Goal: Find specific page/section: Find specific page/section

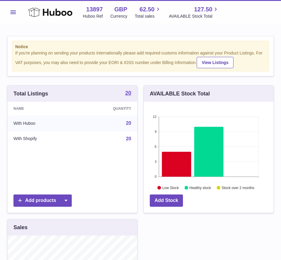
click at [11, 7] on button "Menu" at bounding box center [13, 12] width 12 height 12
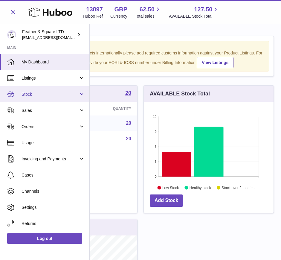
click at [31, 94] on span "Stock" at bounding box center [50, 94] width 57 height 6
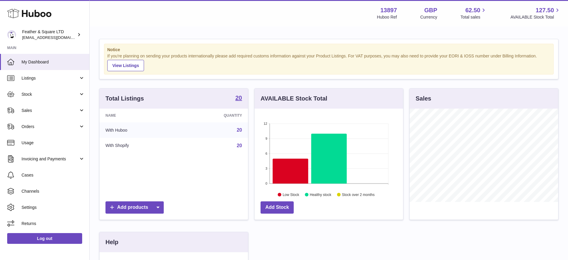
scroll to position [93, 149]
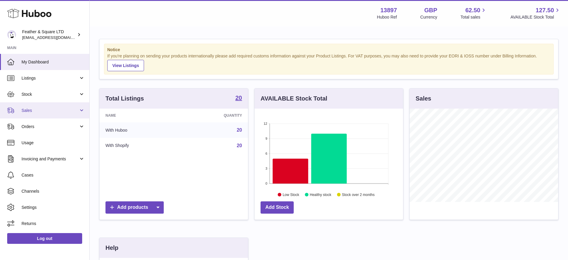
click at [57, 110] on span "Sales" at bounding box center [50, 111] width 57 height 6
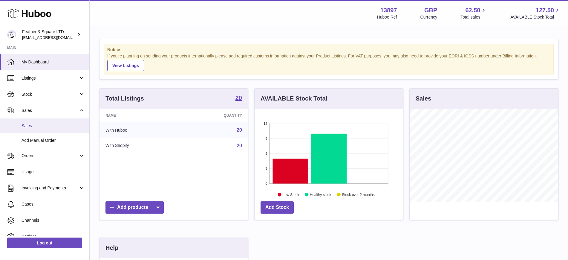
click at [41, 124] on span "Sales" at bounding box center [53, 126] width 63 height 6
